Goal: Task Accomplishment & Management: Complete application form

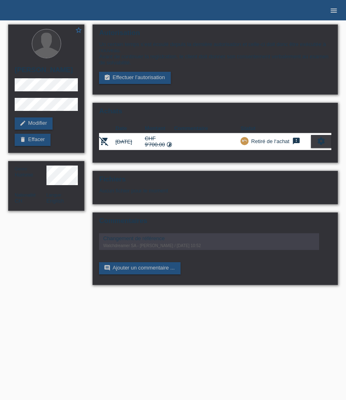
click at [336, 10] on icon "menu" at bounding box center [334, 11] width 8 height 8
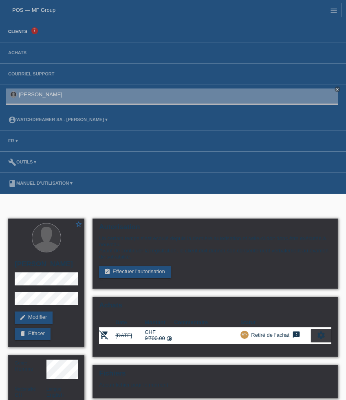
click at [25, 32] on link "Clients" at bounding box center [17, 31] width 27 height 5
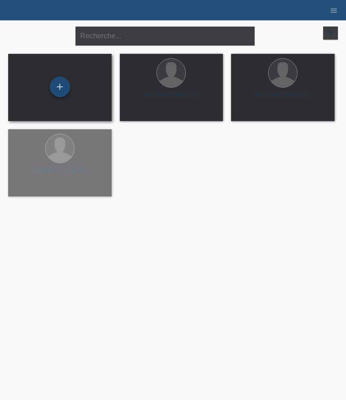
click at [58, 87] on div "+" at bounding box center [60, 87] width 20 height 20
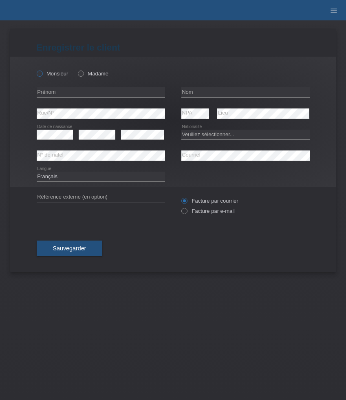
click at [35, 69] on icon at bounding box center [35, 69] width 0 height 0
click at [39, 74] on input "Monsieur" at bounding box center [39, 73] width 5 height 5
radio input "true"
click at [101, 91] on input "text" at bounding box center [101, 92] width 128 height 10
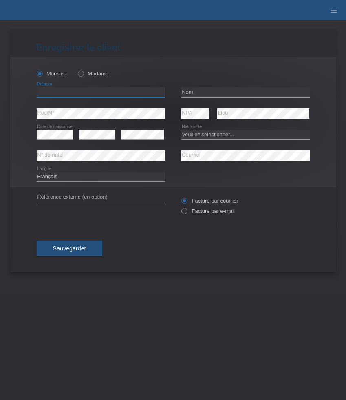
paste input "[PERSON_NAME]"
type input "[PERSON_NAME]"
click at [196, 92] on input "text" at bounding box center [245, 92] width 128 height 10
paste input "[PERSON_NAME]"
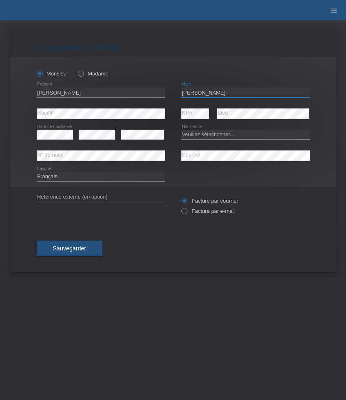
type input "[PERSON_NAME]"
click at [211, 132] on select "Veuillez sélectionner... Suisse Allemagne Autriche Liechtenstein ------------ A…" at bounding box center [245, 135] width 128 height 10
select select "AF"
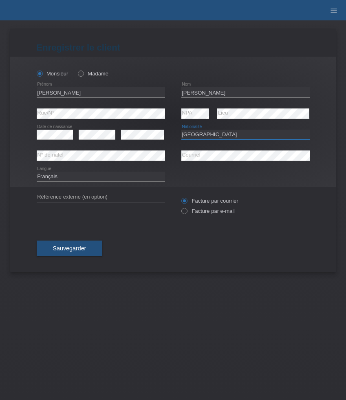
click at [181, 130] on select "Veuillez sélectionner... Suisse Allemagne Autriche Liechtenstein ------------ A…" at bounding box center [245, 135] width 128 height 10
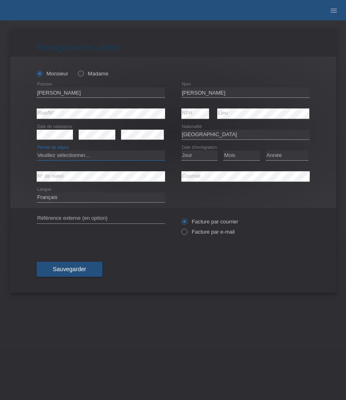
click at [91, 156] on select "Veuillez sélectionner... C B B - Statut de réfugié Autre" at bounding box center [101, 155] width 128 height 10
select select "B"
click at [37, 151] on select "Veuillez sélectionner... C B B - Statut de réfugié Autre" at bounding box center [101, 155] width 128 height 10
click at [201, 157] on select "Jour 01 02 03 04 05 06 07 08 09 10 11" at bounding box center [199, 155] width 37 height 10
select select "06"
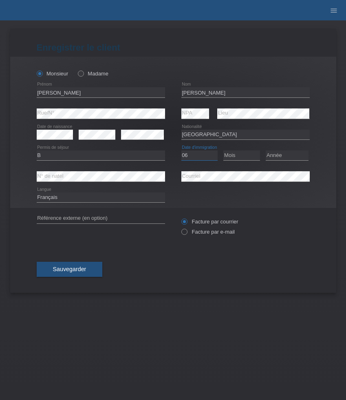
click at [181, 151] on select "Jour 01 02 03 04 05 06 07 08 09 10 11" at bounding box center [199, 155] width 37 height 10
click at [241, 156] on select "Mois 01 02 03 04 05 06 07 08 09 10 11" at bounding box center [241, 155] width 37 height 10
select select "01"
click at [223, 151] on select "Mois 01 02 03 04 05 06 07 08 09 10 11" at bounding box center [241, 155] width 37 height 10
click at [296, 154] on select "Année 2025 2024 2023 2022 2021 2020 2019 2018 2017 2016 2015 2014 2013 2012 201…" at bounding box center [287, 155] width 43 height 10
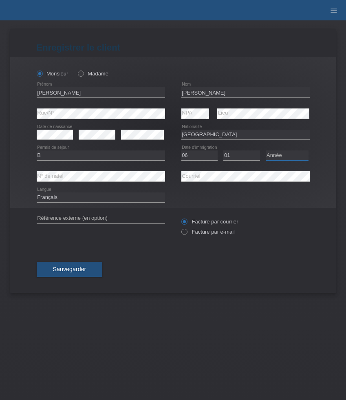
select select "2011"
click at [266, 151] on select "Année 2025 2024 2023 2022 2021 2020 2019 2018 2017 2016 2015 2014 2013 2012 201…" at bounding box center [287, 155] width 43 height 10
click at [197, 231] on label "Facture par e-mail" at bounding box center [207, 232] width 53 height 6
click at [187, 231] on input "Facture par e-mail" at bounding box center [183, 234] width 5 height 10
radio input "true"
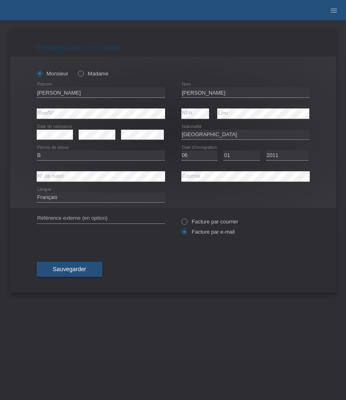
click at [68, 262] on div "Sauvegarder" at bounding box center [173, 269] width 273 height 47
click at [69, 270] on span "Sauvegarder" at bounding box center [69, 269] width 33 height 7
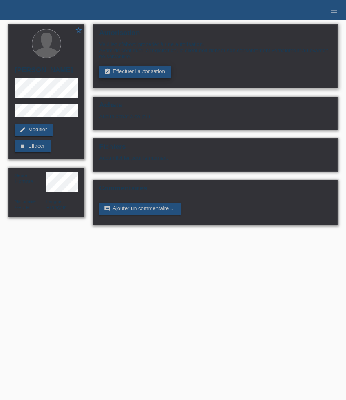
click at [135, 75] on link "assignment_turned_in Effectuer l’autorisation" at bounding box center [134, 72] width 71 height 12
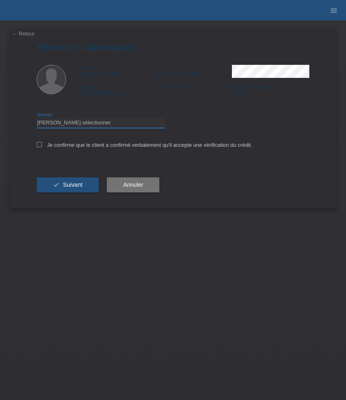
click at [79, 125] on select "Veuillez sélectionner CHF 1.00 - CHF 499.00 CHF 500.00 - CHF 1'999.00 CHF 2'000…" at bounding box center [101, 123] width 128 height 10
select select "3"
click at [37, 119] on select "Veuillez sélectionner CHF 1.00 - CHF 499.00 CHF 500.00 - CHF 1'999.00 CHF 2'000…" at bounding box center [101, 123] width 128 height 10
click at [58, 146] on label "Je confirme que le client a confirmé verbalement qu'il accepte une vérification…" at bounding box center [145, 145] width 216 height 6
click at [42, 146] on input "Je confirme que le client a confirmé verbalement qu'il accepte une vérification…" at bounding box center [39, 144] width 5 height 5
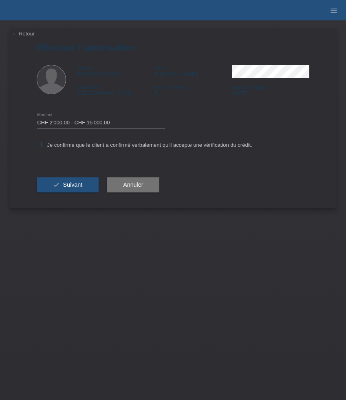
checkbox input "true"
click at [72, 185] on span "Suivant" at bounding box center [73, 184] width 20 height 7
